Goal: Information Seeking & Learning: Find specific fact

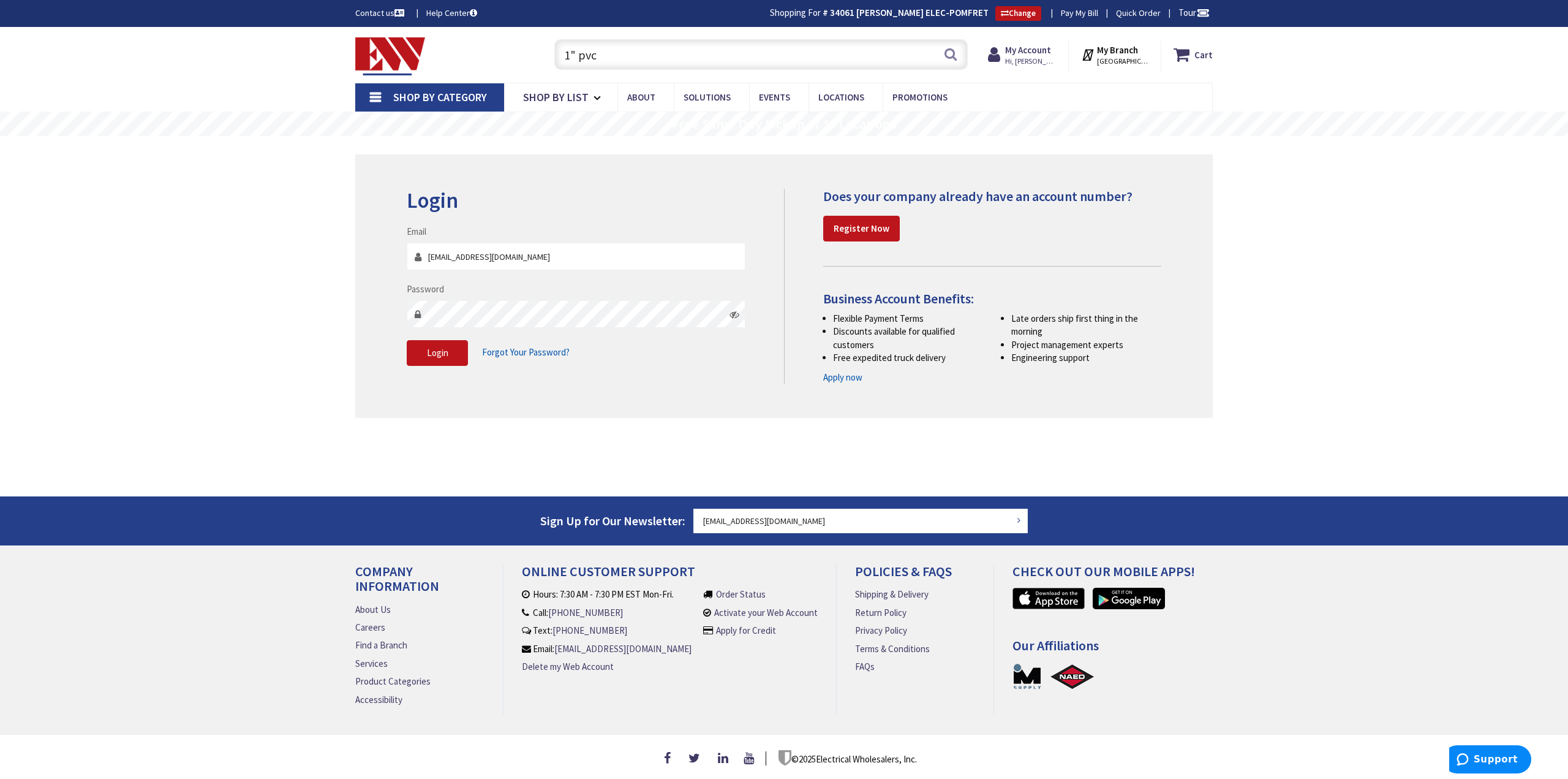
click at [698, 54] on input "1" pvc" at bounding box center [760, 54] width 413 height 31
drag, startPoint x: 698, startPoint y: 54, endPoint x: 513, endPoint y: 59, distance: 185.1
click at [514, 59] on div "Toggle Nav 1" pvc 1" pvc Search Cart My Cart Close" at bounding box center [784, 55] width 876 height 41
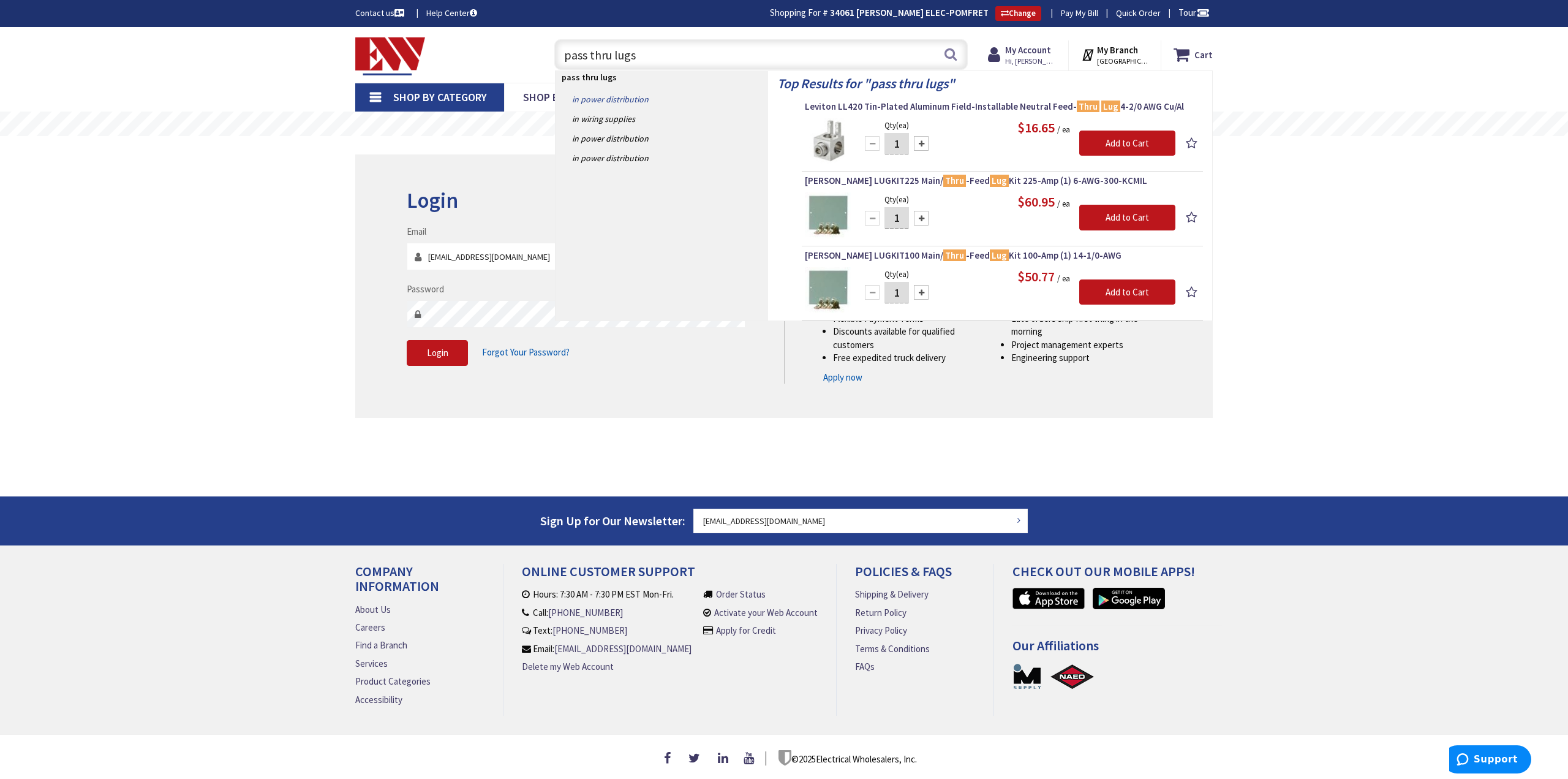
type input "pass thru lugs"
click at [626, 104] on link "in Power Distribution" at bounding box center [662, 99] width 213 height 20
click at [639, 100] on link "in Power Distribution" at bounding box center [662, 99] width 213 height 20
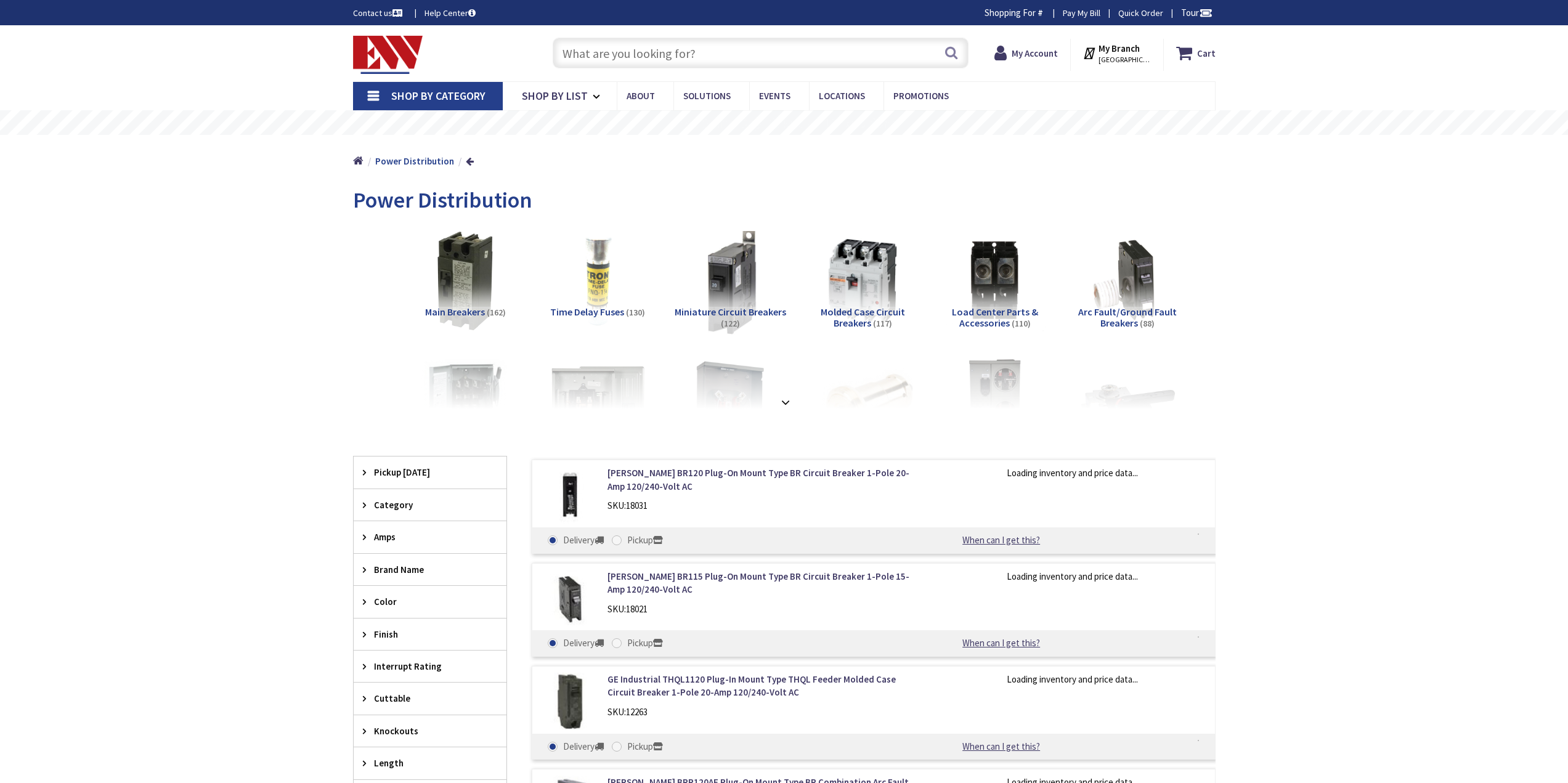
type input "[PERSON_NAME][GEOGRAPHIC_DATA], [GEOGRAPHIC_DATA]"
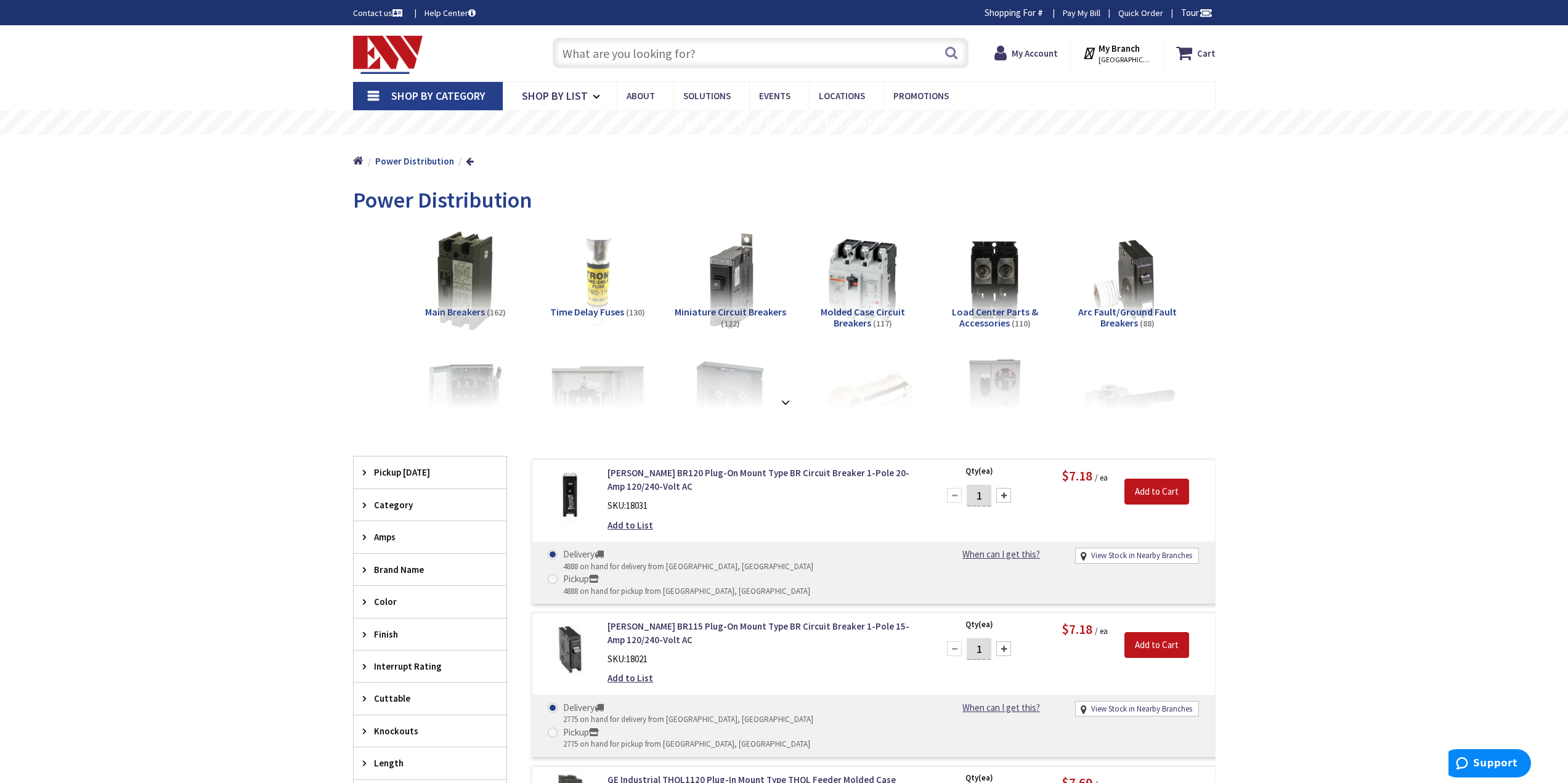
click at [684, 51] on input "text" at bounding box center [760, 52] width 416 height 31
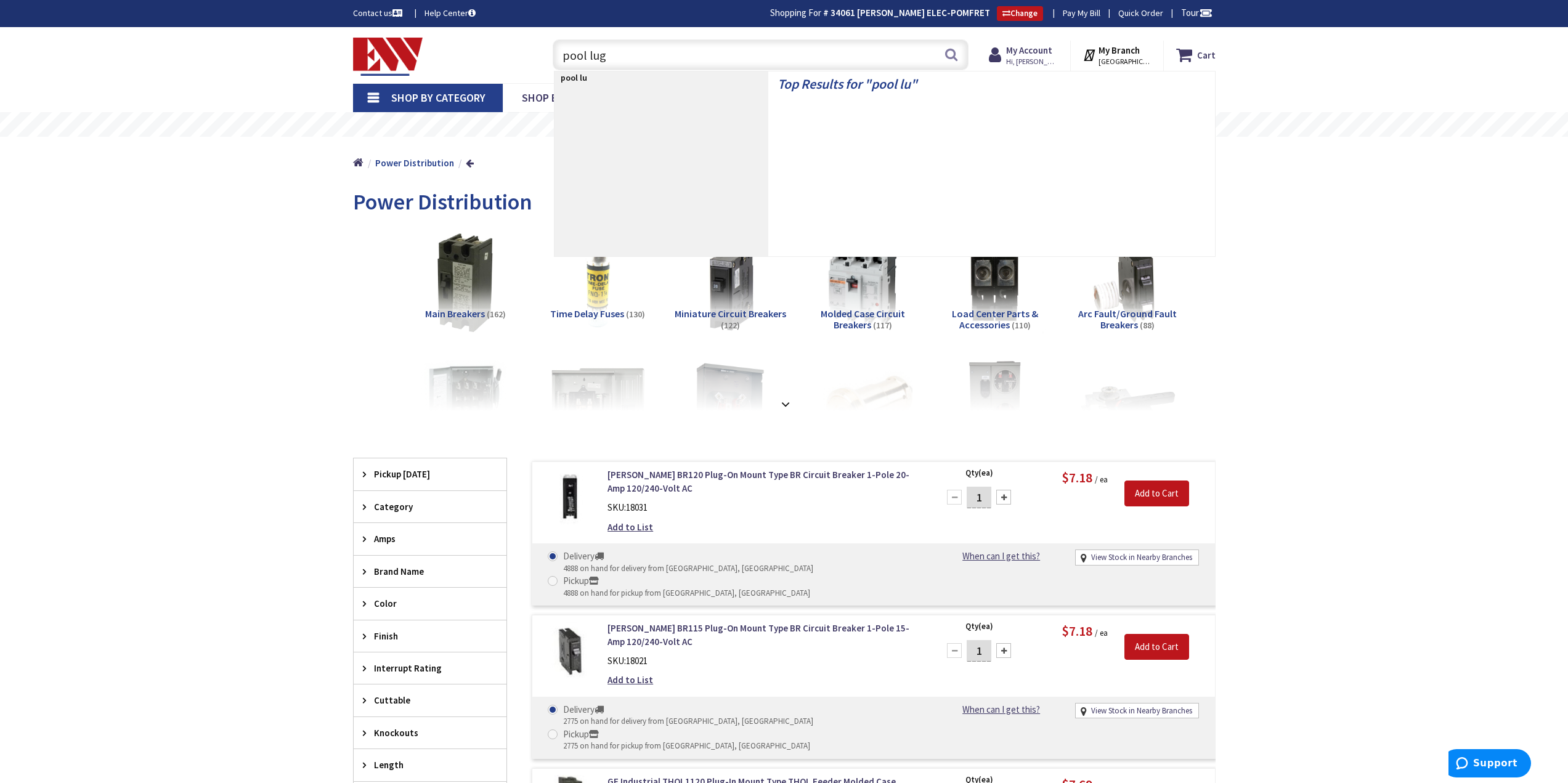
type input "pool lugs"
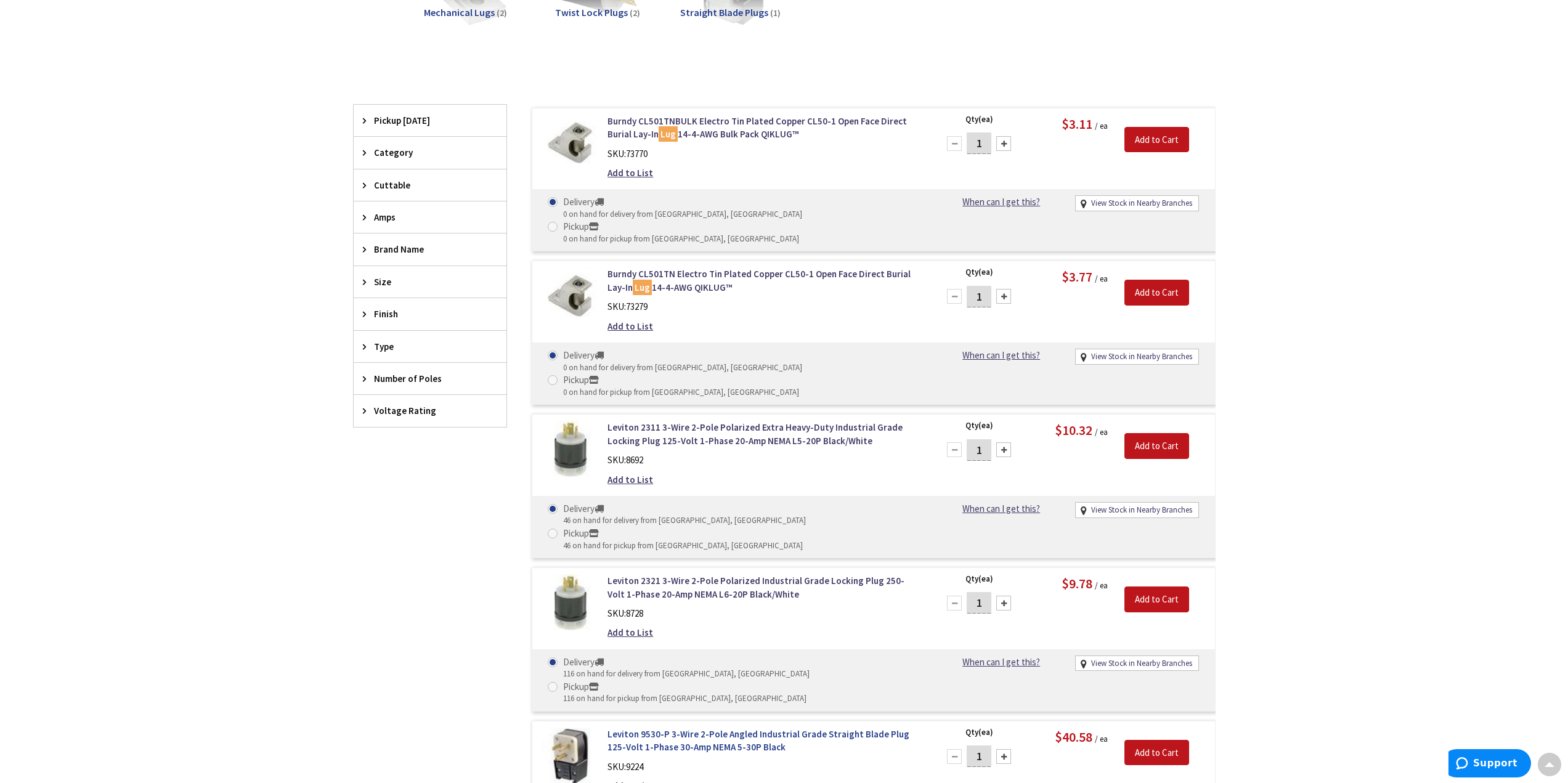
scroll to position [61, 0]
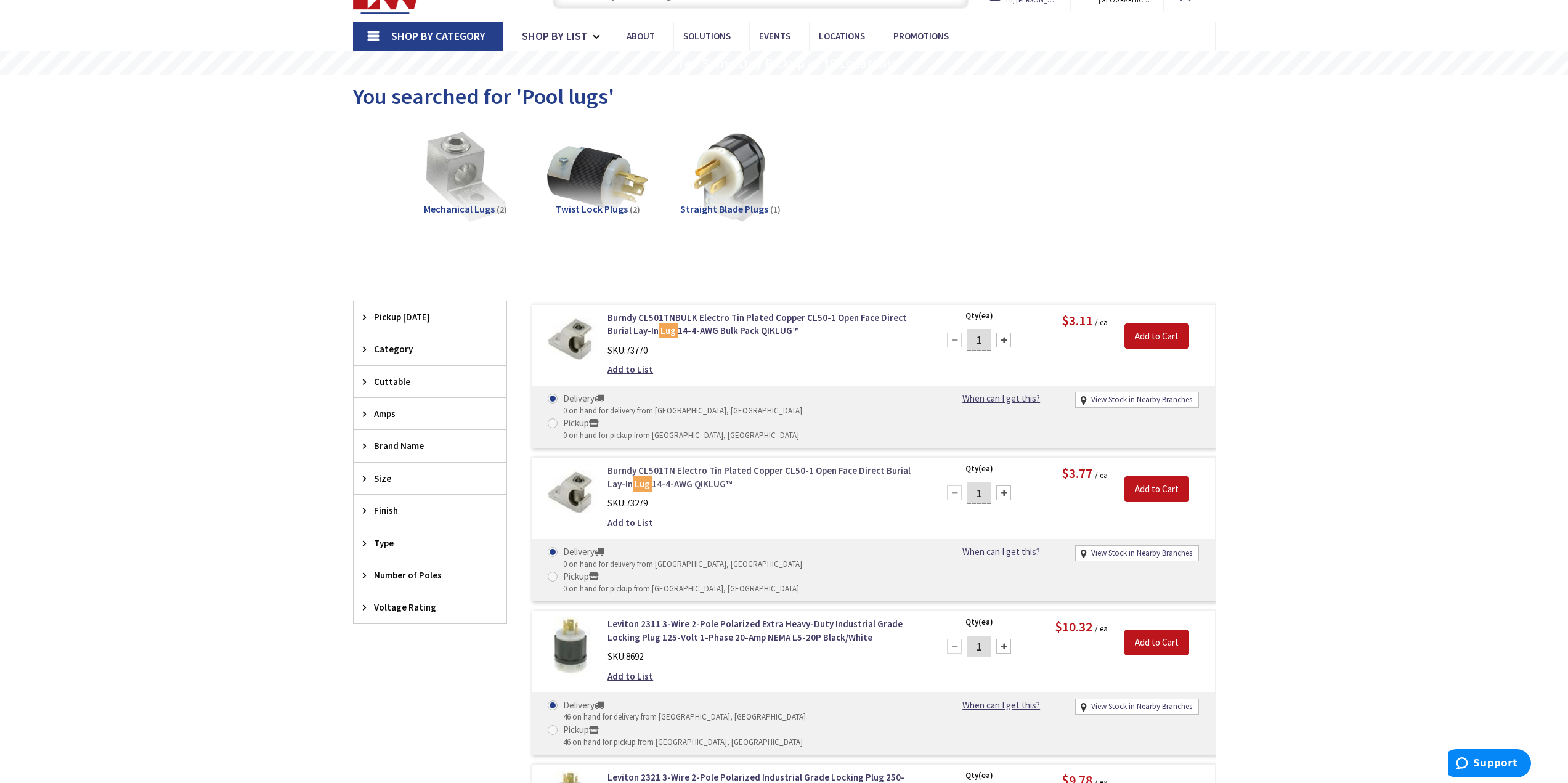
click at [650, 466] on link "Burndy CL501TN Electro Tin Plated Copper CL50-1 Open Face Direct Burial Lay-In …" at bounding box center [764, 477] width 314 height 27
click at [654, 464] on link "Burndy CL501TN Electro Tin Plated Copper CL50-1 Open Face Direct Burial Lay-In …" at bounding box center [764, 477] width 314 height 27
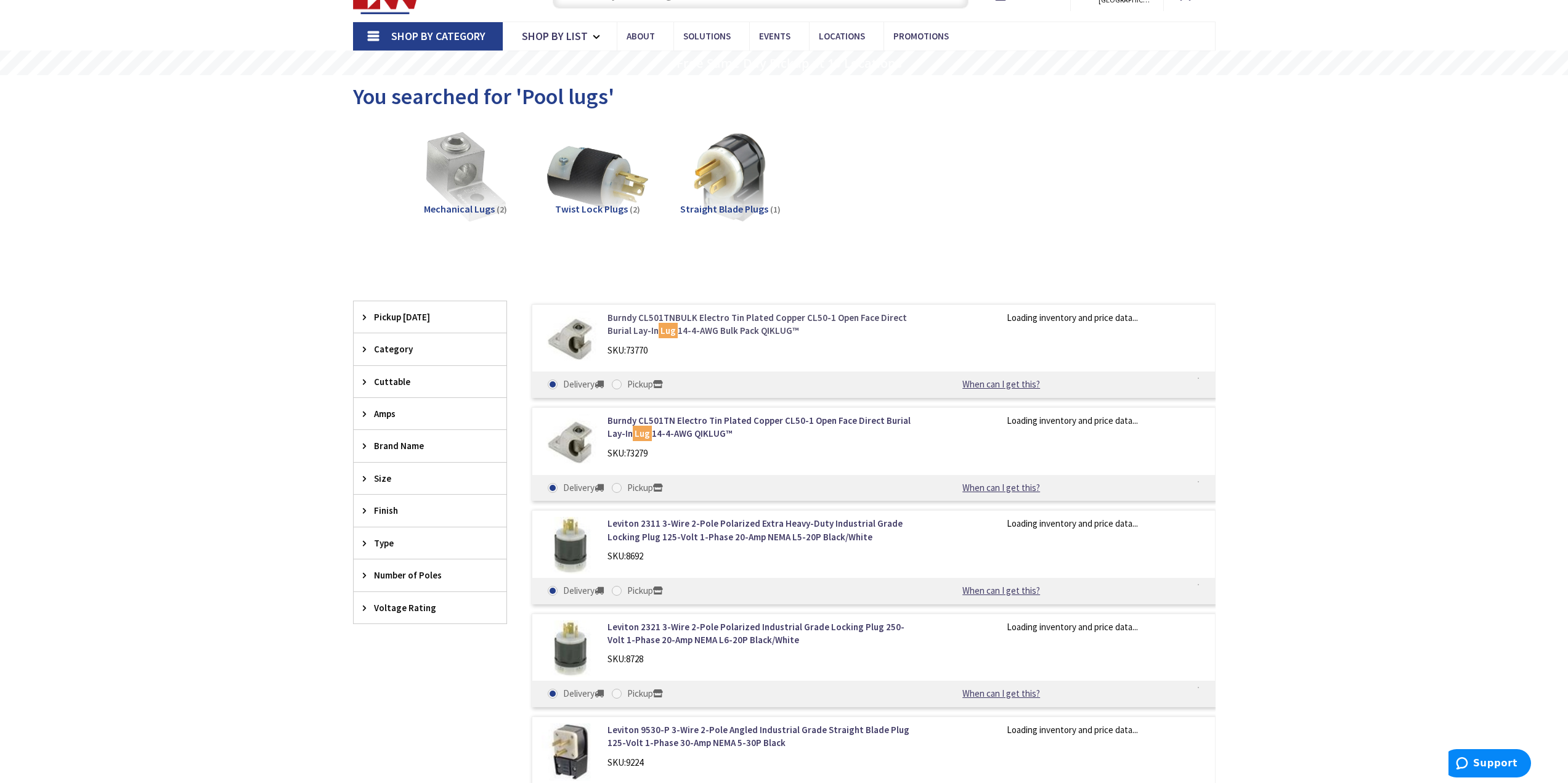
click at [653, 319] on link "Burndy CL501TNBULK Electro Tin Plated Copper CL50-1 Open Face Direct Burial Lay…" at bounding box center [764, 324] width 314 height 27
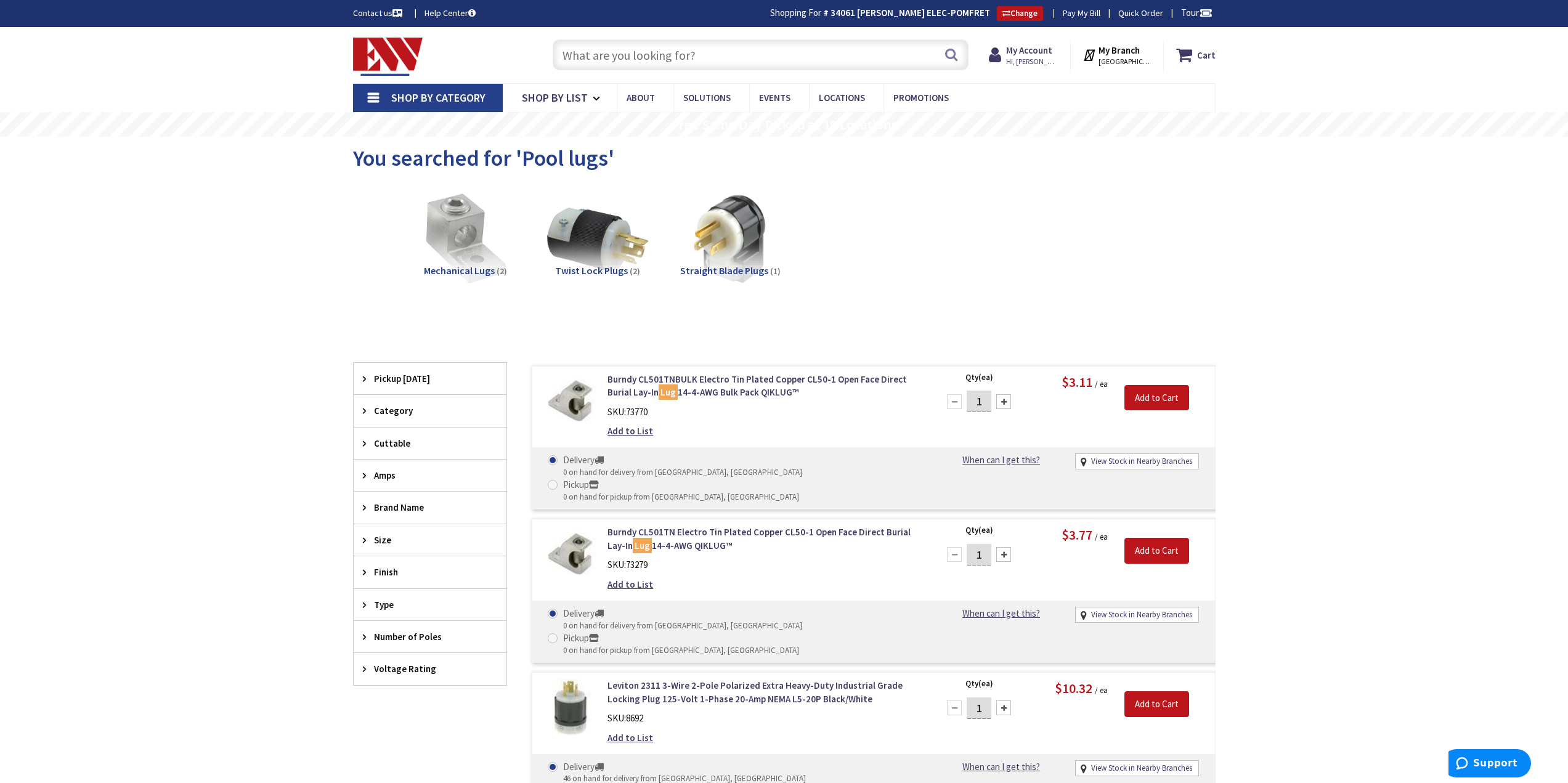
click at [728, 60] on input "text" at bounding box center [760, 55] width 416 height 31
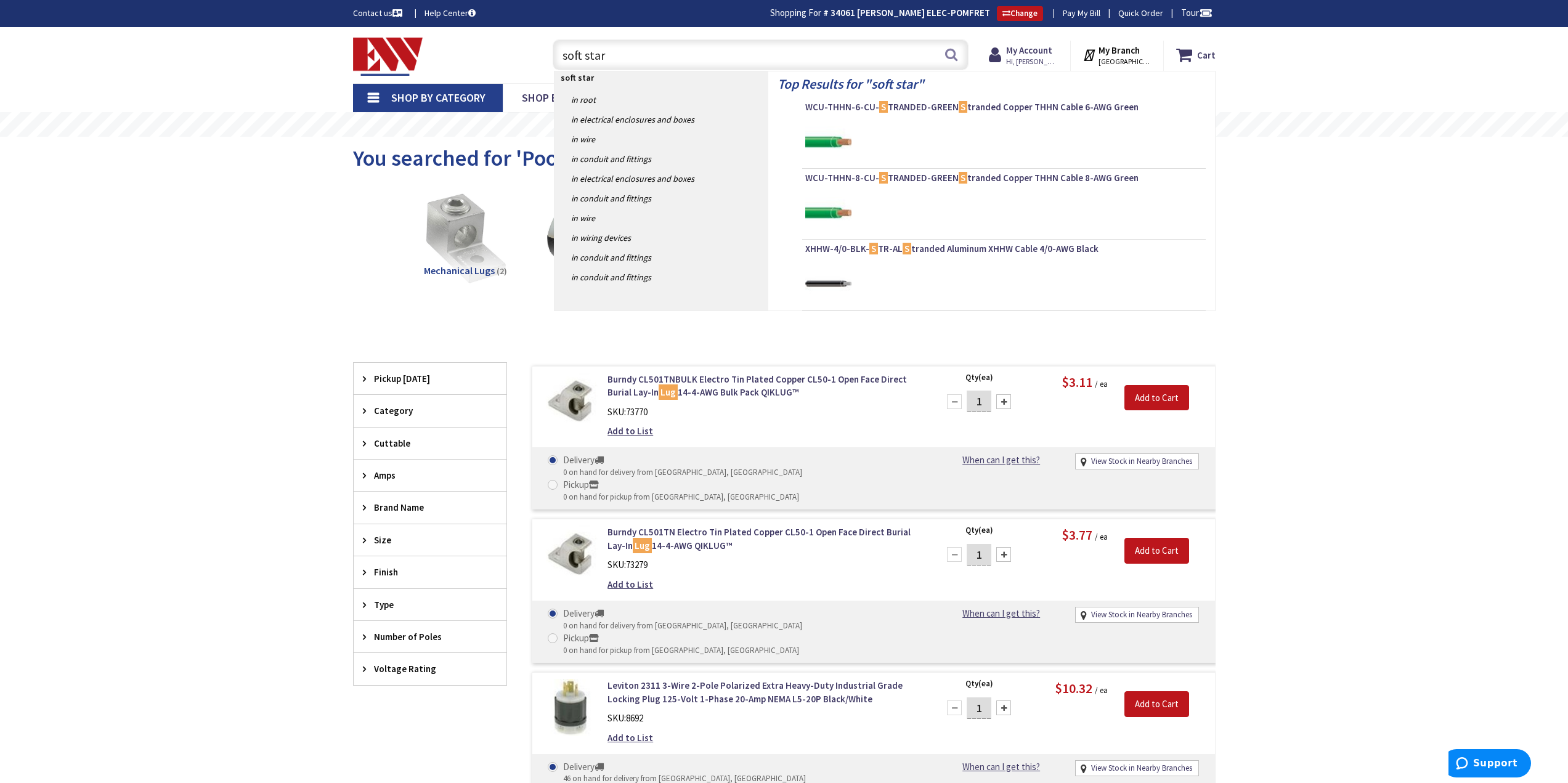
type input "soft start"
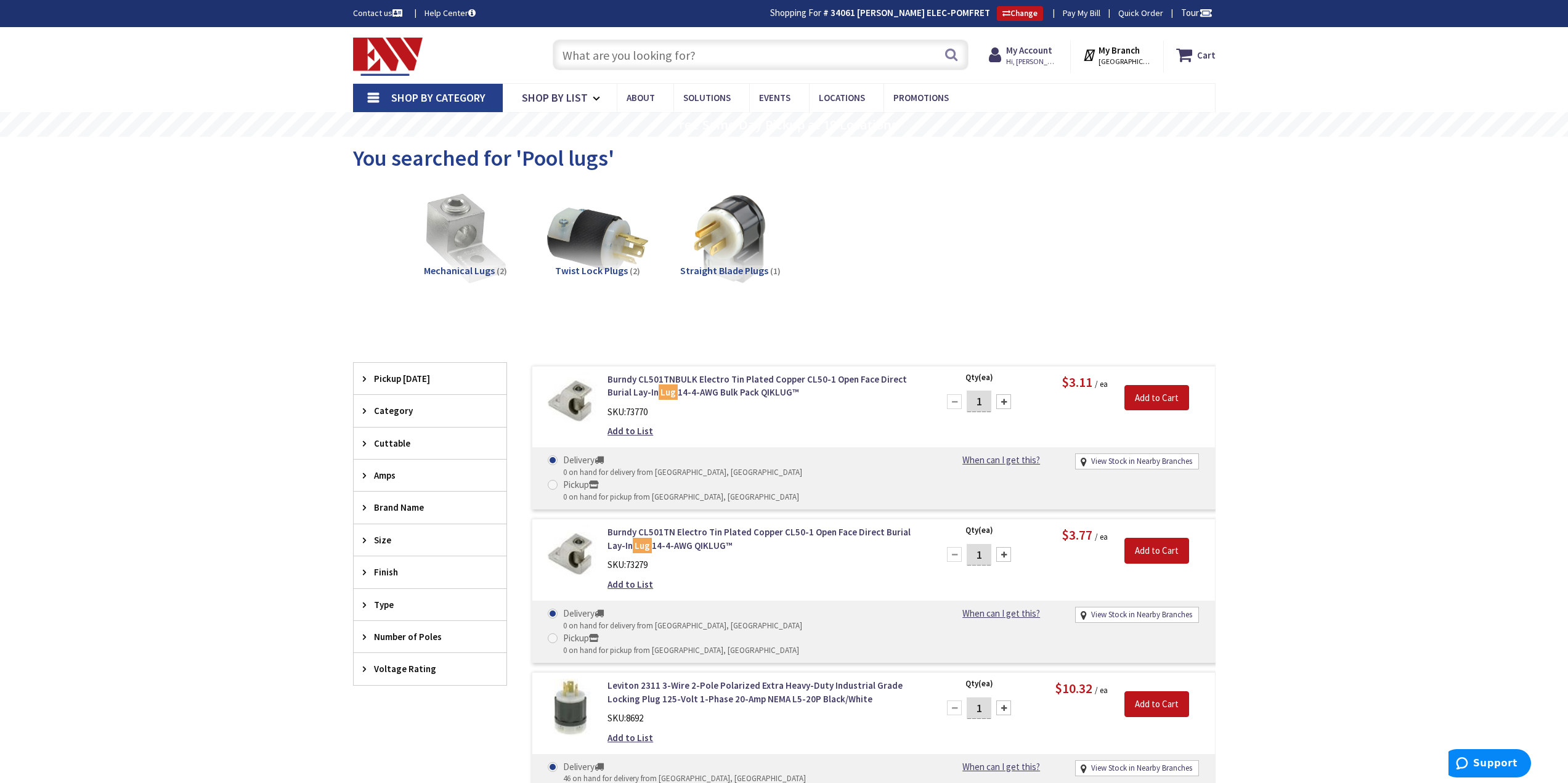
click at [655, 57] on input "text" at bounding box center [760, 55] width 416 height 31
click at [643, 51] on input "text" at bounding box center [760, 55] width 416 height 31
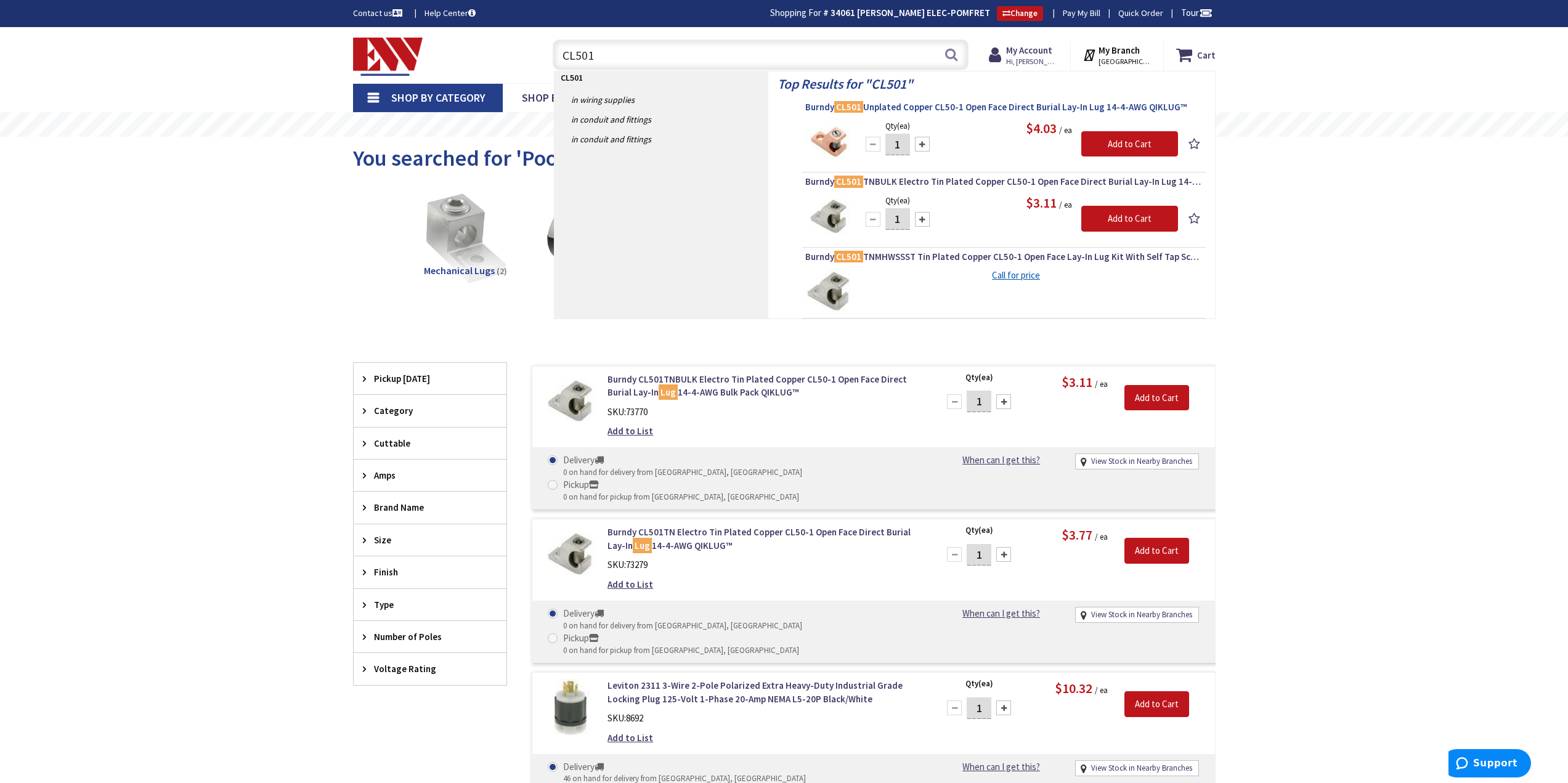
type input "CL501"
click at [894, 106] on span "Burndy CL501 Unplated Copper CL50-1 Open Face Direct Burial Lay-In Lug 14-4-AWG…" at bounding box center [1004, 107] width 397 height 12
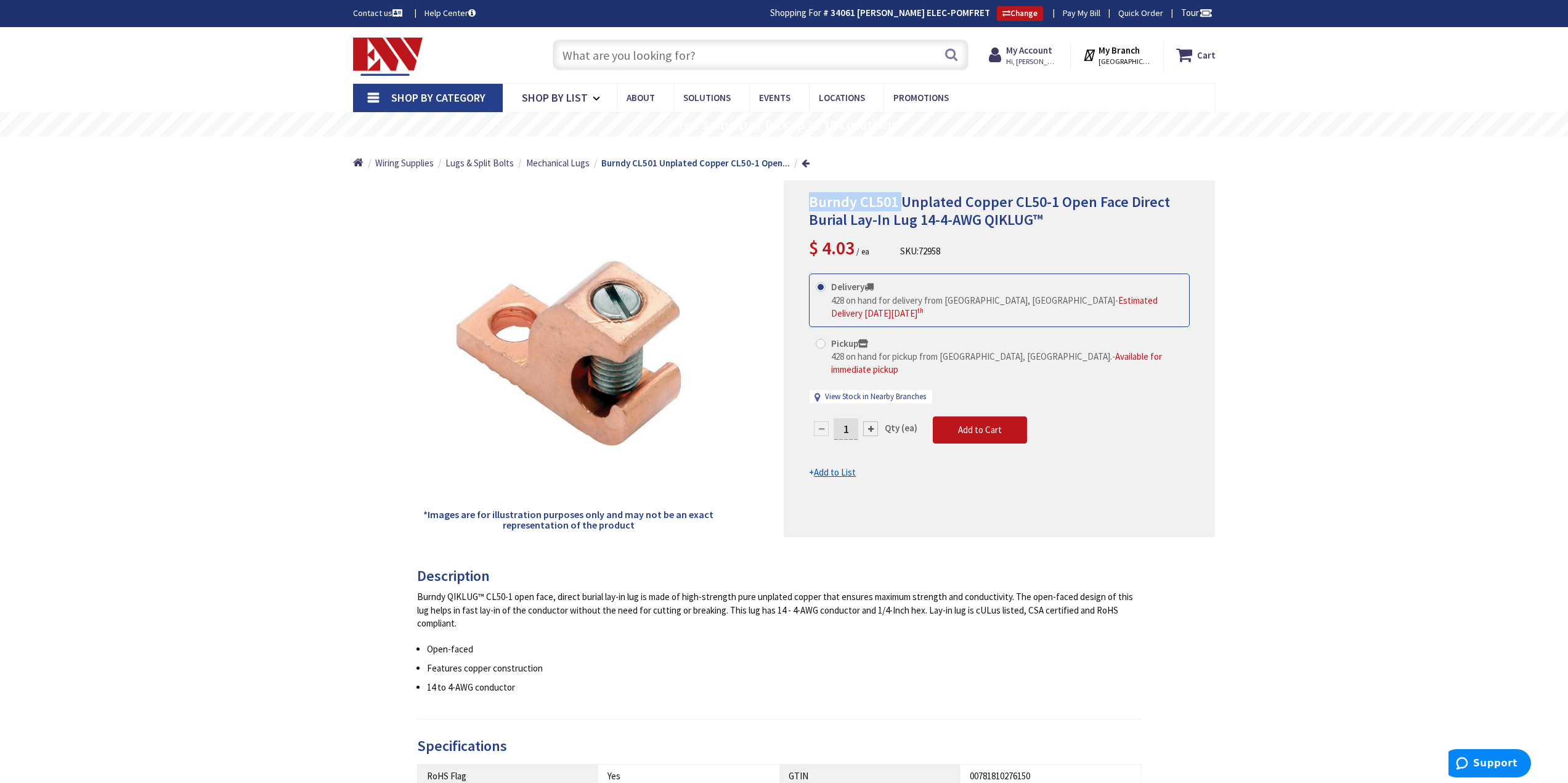
drag, startPoint x: 811, startPoint y: 202, endPoint x: 904, endPoint y: 191, distance: 93.6
click at [904, 191] on div "Burndy CL501 Unplated Copper CL50-1 Open Face Direct Burial Lay-In Lug 14-4-AWG…" at bounding box center [1000, 359] width 431 height 357
click at [864, 214] on span "Burndy CL501 Unplated Copper CL50-1 Open Face Direct Burial Lay-In Lug 14-4-AWG…" at bounding box center [989, 211] width 361 height 37
drag, startPoint x: 812, startPoint y: 205, endPoint x: 1053, endPoint y: 233, distance: 242.6
click at [1136, 228] on h1 "Burndy CL501 Unplated Copper CL50-1 Open Face Direct Burial Lay-In Lug 14-4-AWG…" at bounding box center [999, 211] width 381 height 36
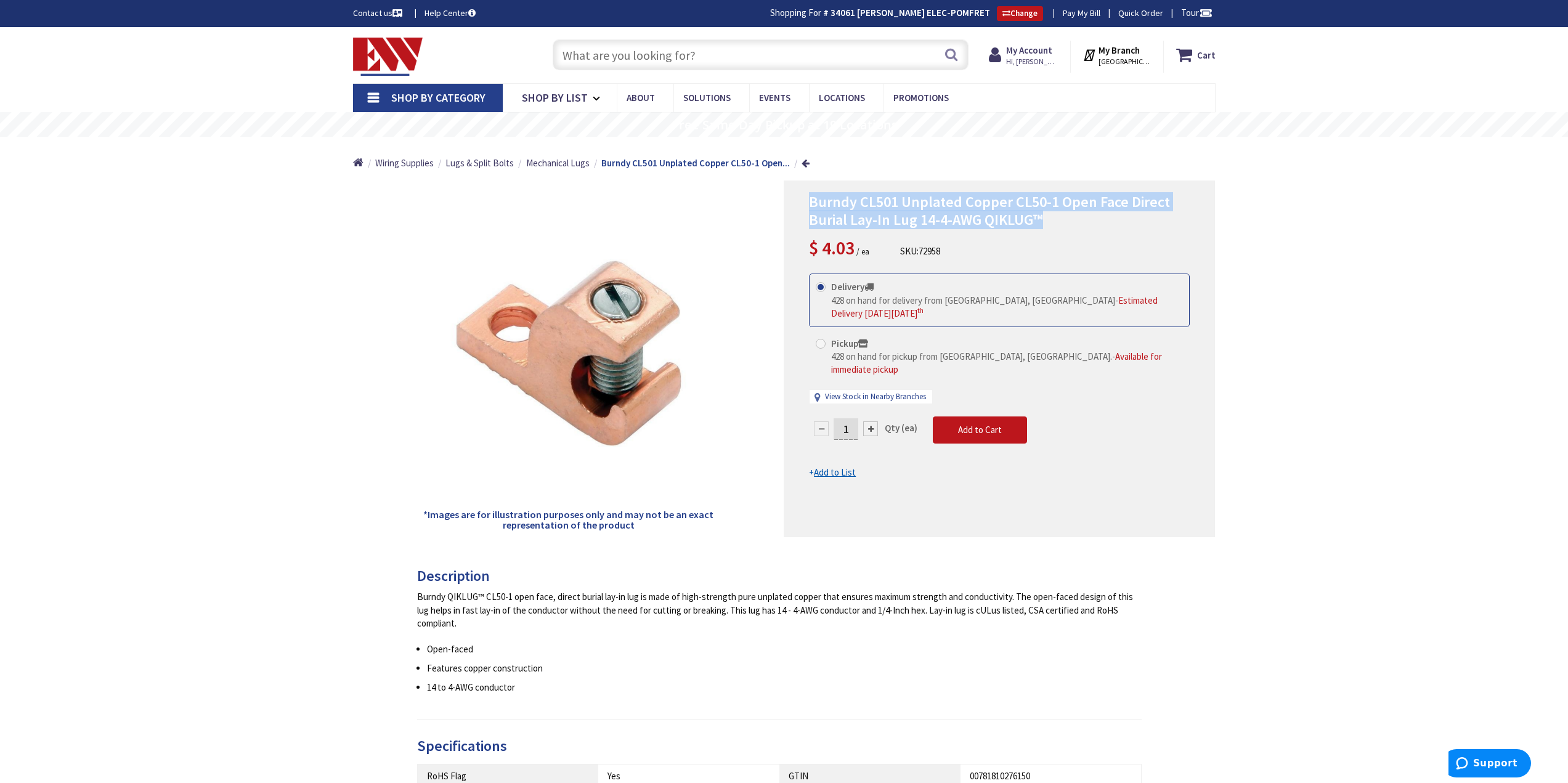
copy span "Burndy CL501 Unplated Copper CL50-1 Open Face Direct Burial Lay-In Lug 14-4-AWG…"
drag, startPoint x: 1118, startPoint y: 581, endPoint x: 1105, endPoint y: 601, distance: 23.9
click at [1105, 601] on div "Description Burndy QIKLUG™ CL50-1 open face, direct burial lay-in lug is made o…" at bounding box center [780, 644] width 725 height 152
